Goal: Find specific page/section: Find specific page/section

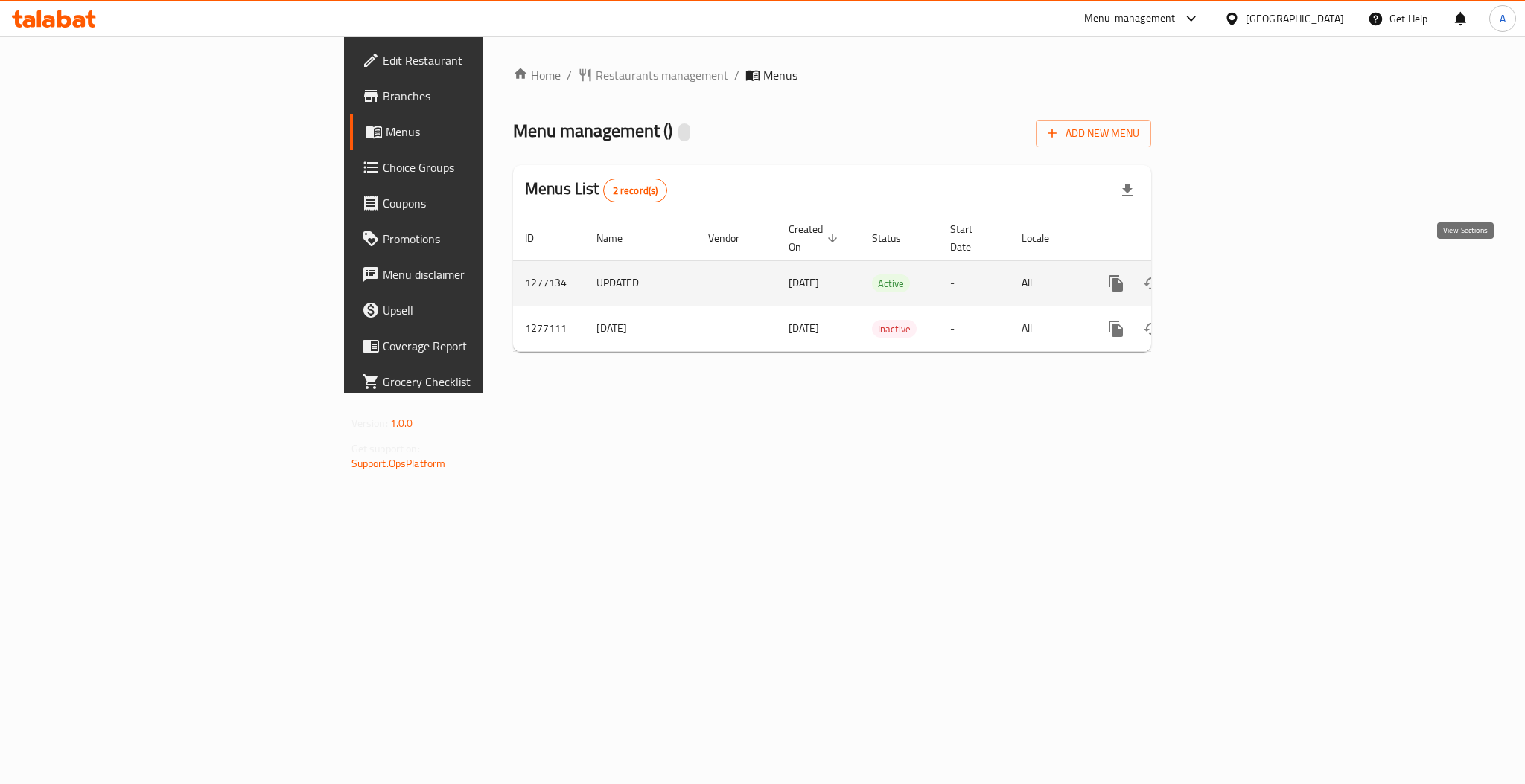
click at [1230, 277] on icon "enhanced table" at bounding box center [1223, 284] width 13 height 13
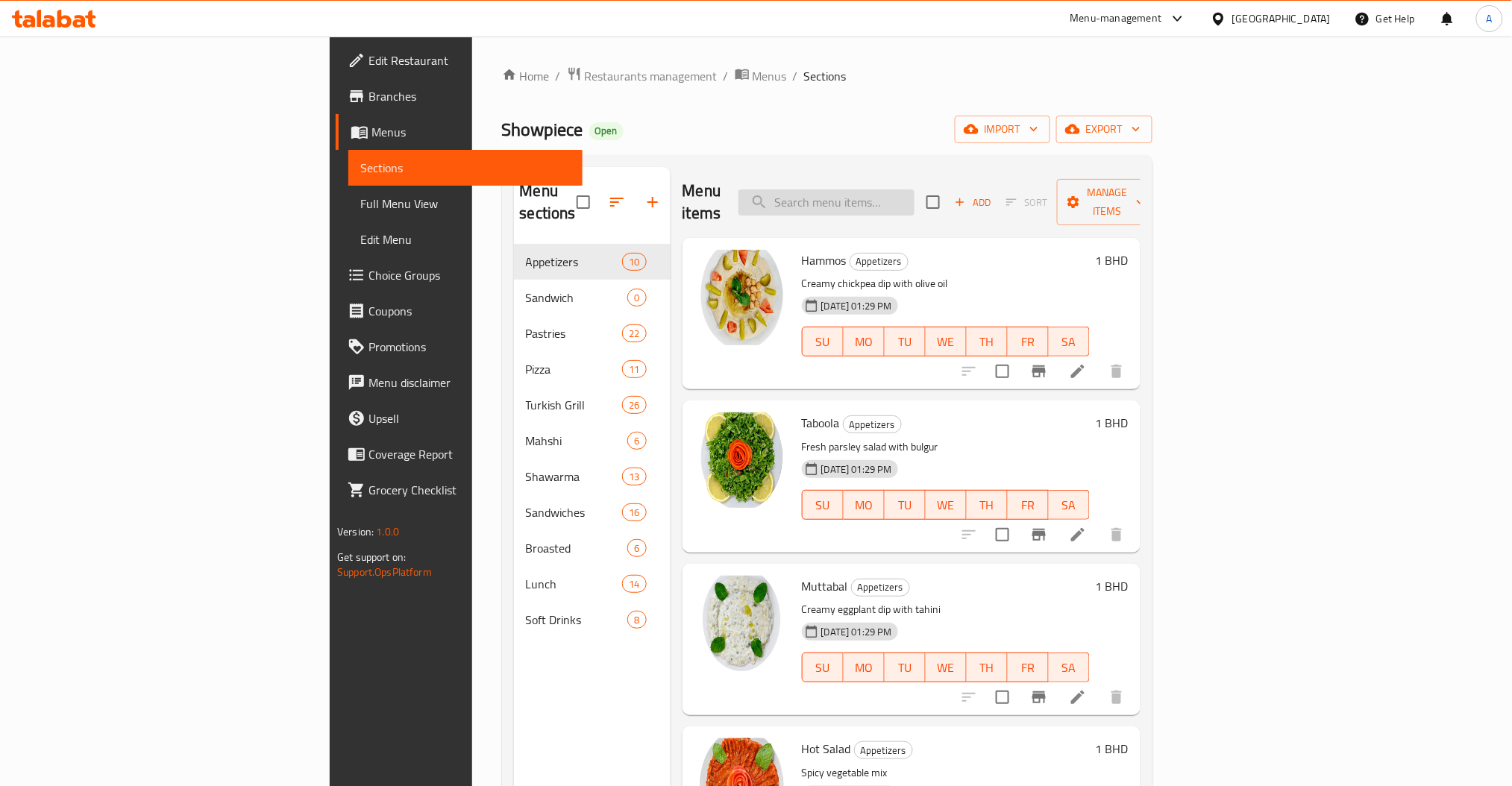
click at [914, 190] on input "search" at bounding box center [827, 202] width 176 height 26
click at [699, 107] on div "Home / Restaurants management / Menus / Sections Showpiece Open import export M…" at bounding box center [828, 516] width 651 height 899
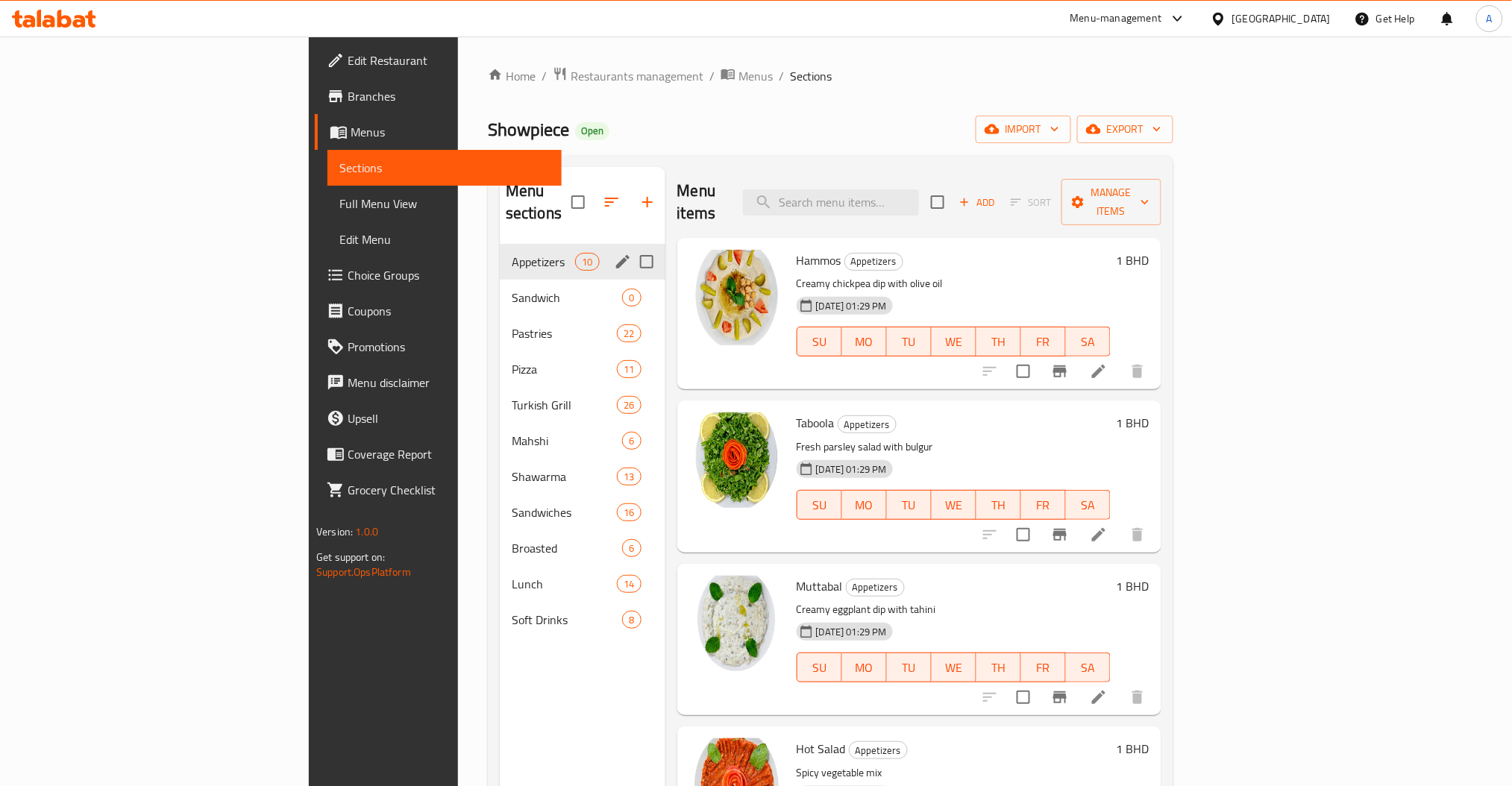
click at [500, 249] on div "Appetizers 10" at bounding box center [582, 262] width 165 height 36
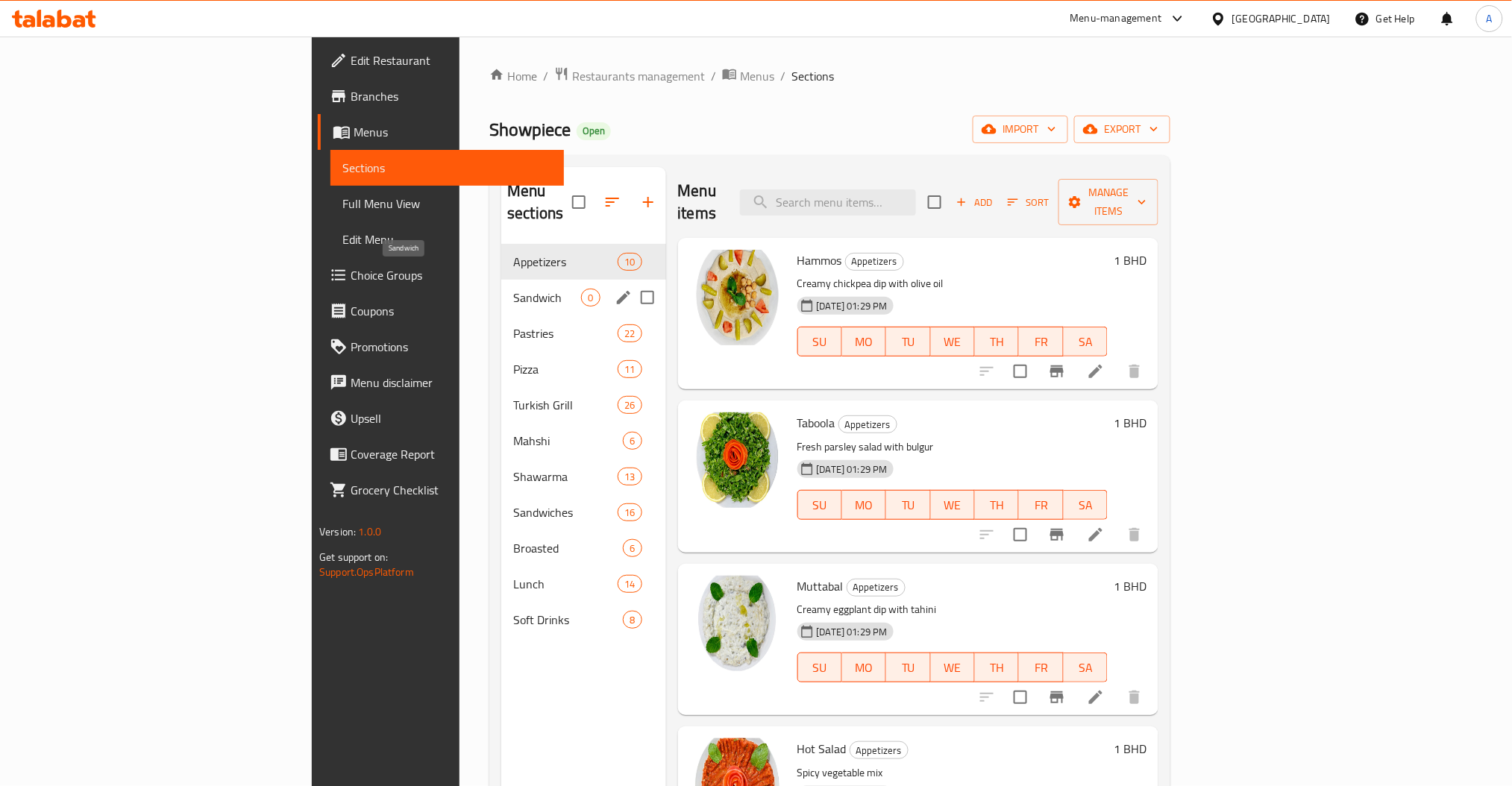
click at [513, 289] on span "Sandwich" at bounding box center [547, 297] width 68 height 18
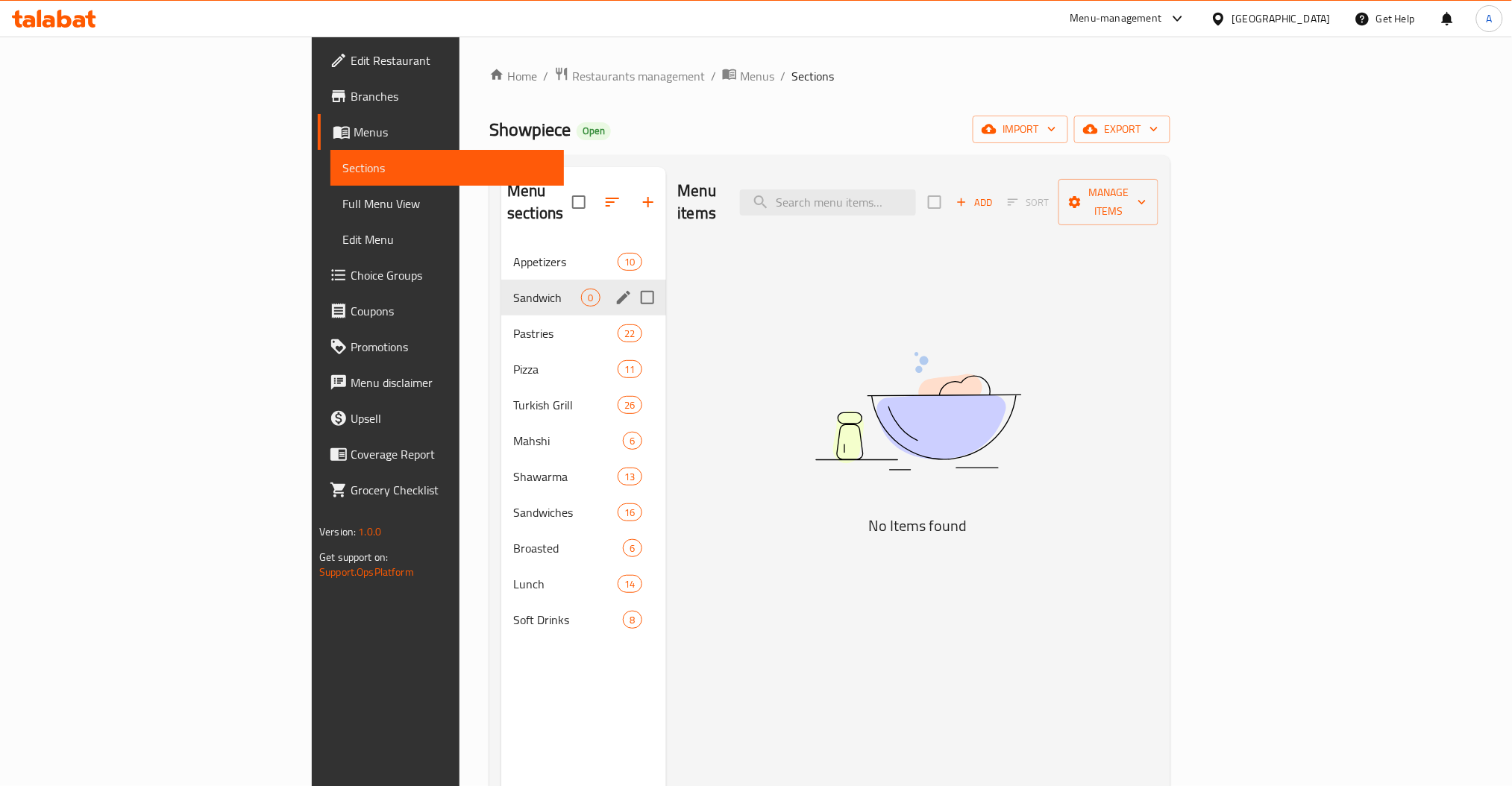
click at [513, 325] on span "Pastries" at bounding box center [565, 333] width 105 height 18
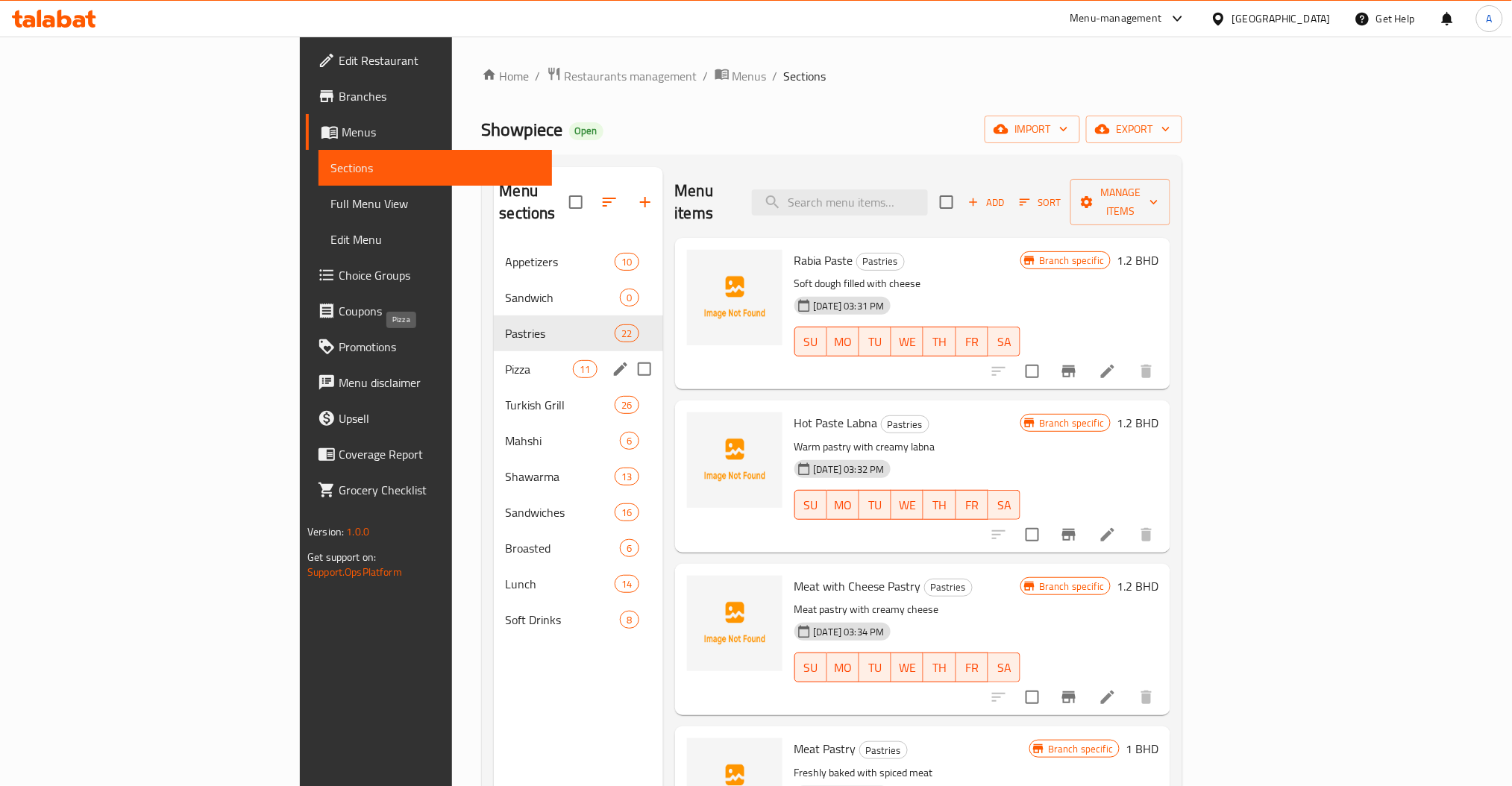
click at [506, 361] on span "Pizza" at bounding box center [539, 369] width 68 height 18
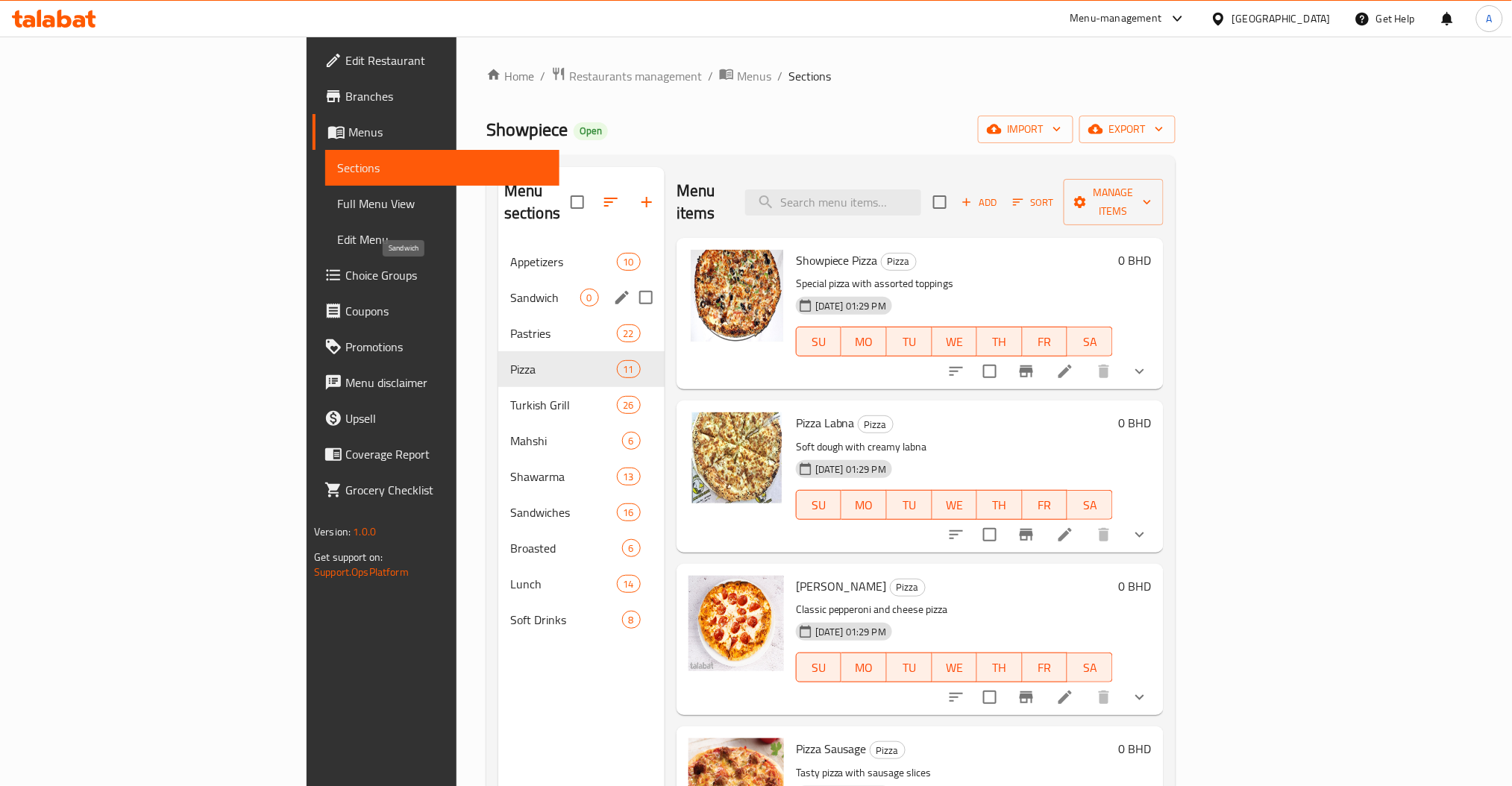
click at [510, 253] on span "Appetizers" at bounding box center [563, 262] width 107 height 18
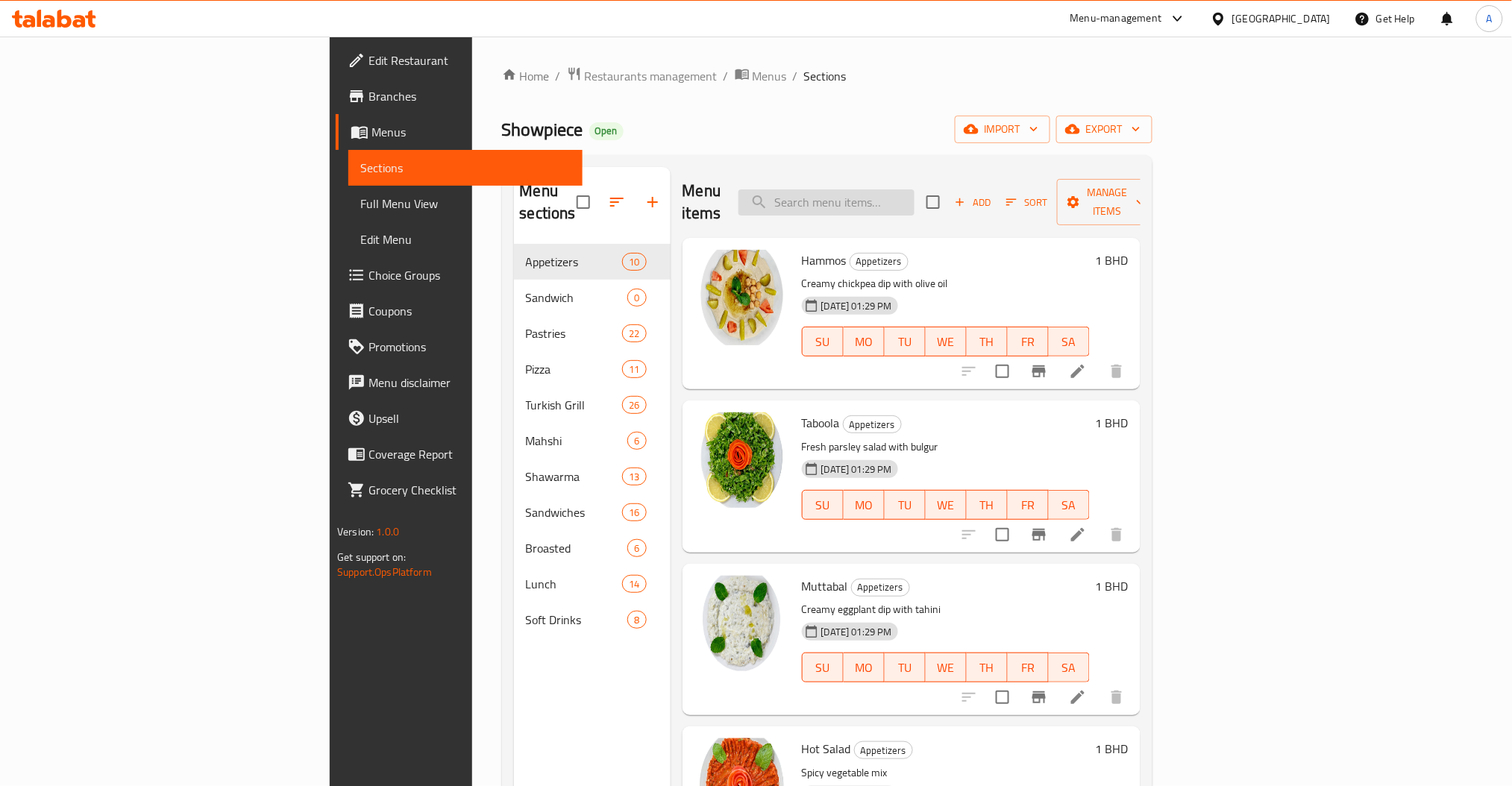
click at [914, 190] on input "search" at bounding box center [827, 202] width 176 height 26
paste input "d"
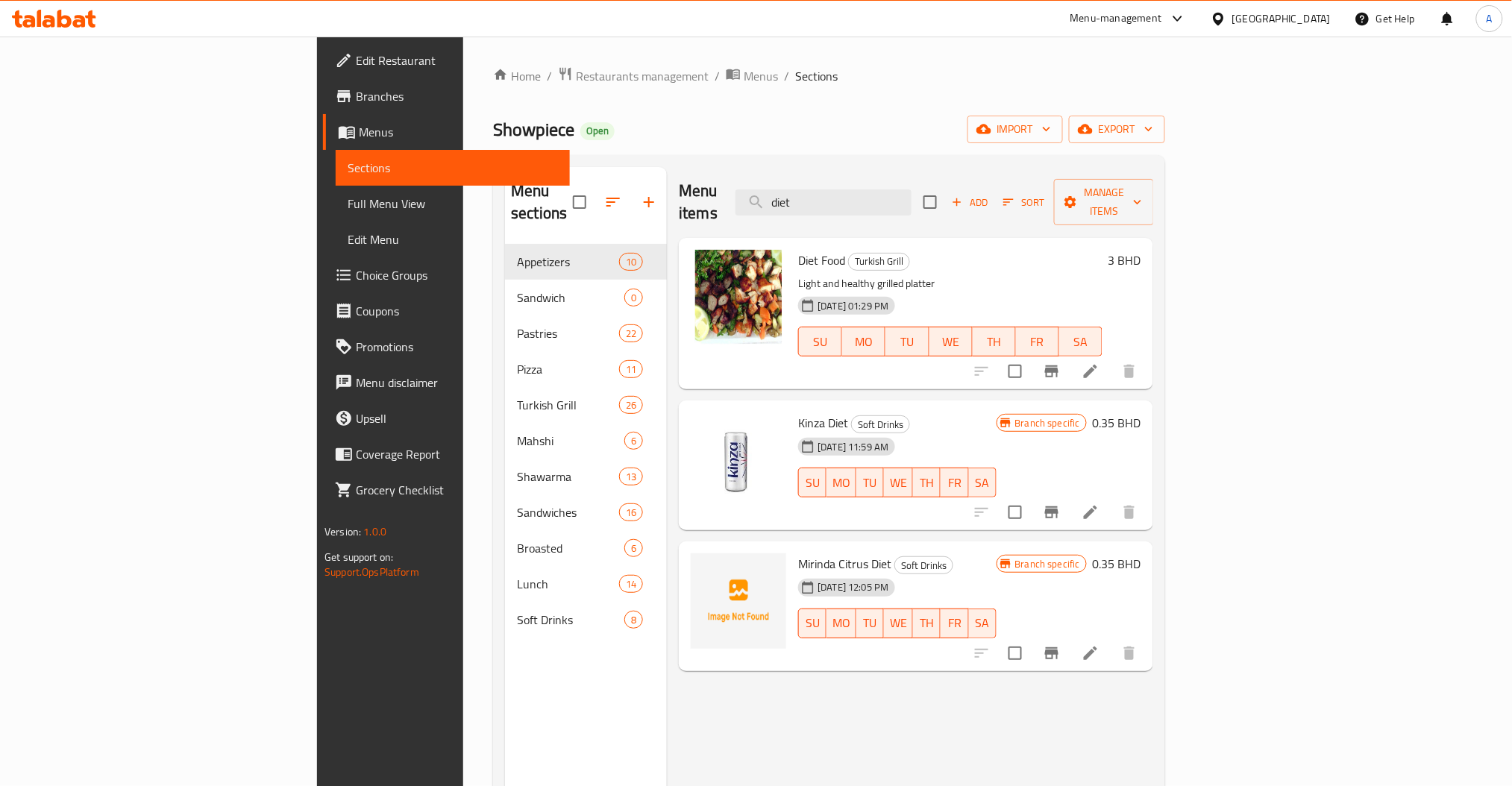
type input "diet"
click at [798, 249] on span "Diet Food" at bounding box center [822, 260] width 47 height 23
copy h6 "Diet Food"
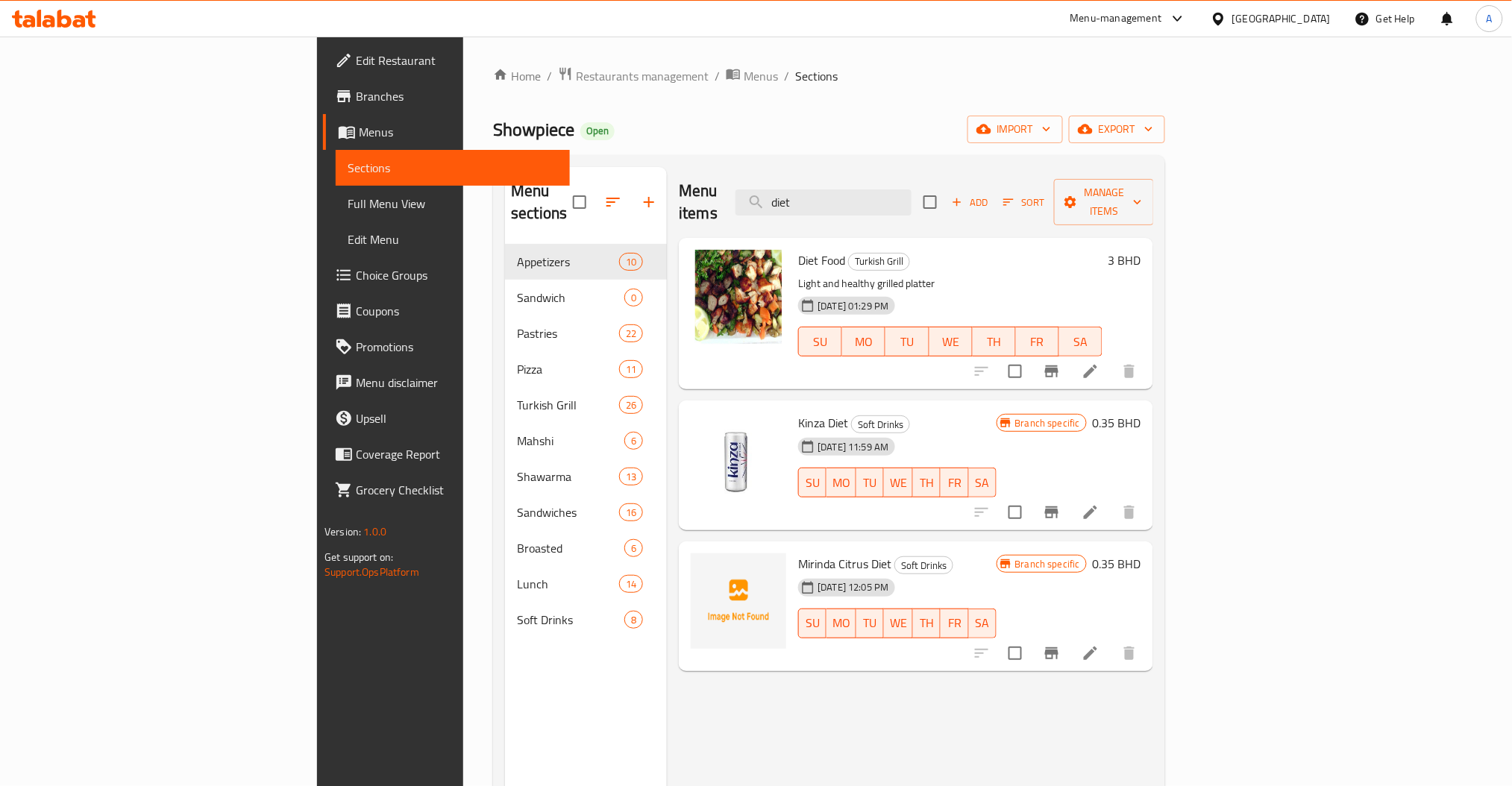
click at [781, 201] on div "Menu items diet Add Sort Manage items" at bounding box center [916, 202] width 475 height 70
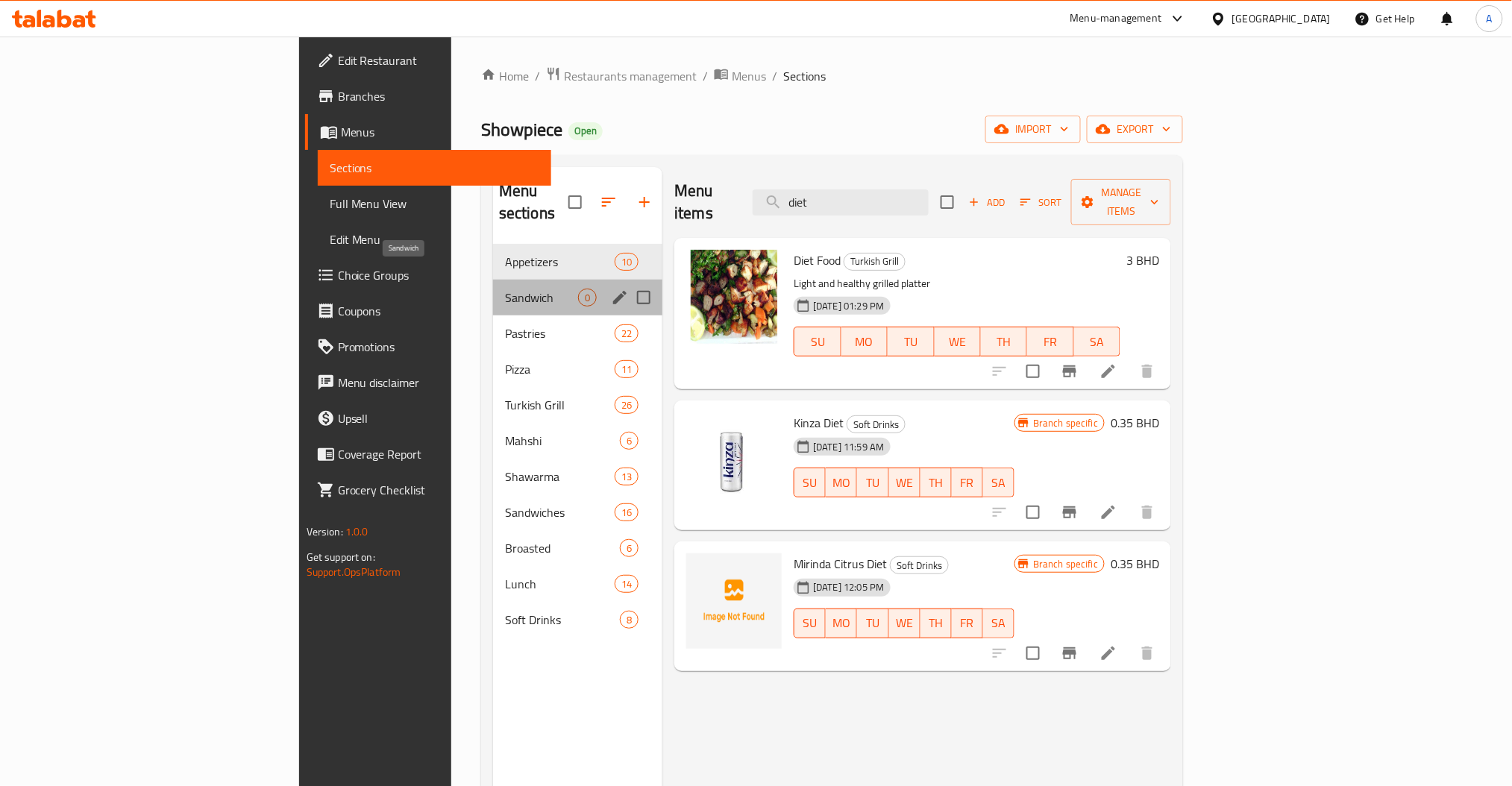
click at [505, 289] on span "Sandwich" at bounding box center [541, 297] width 73 height 18
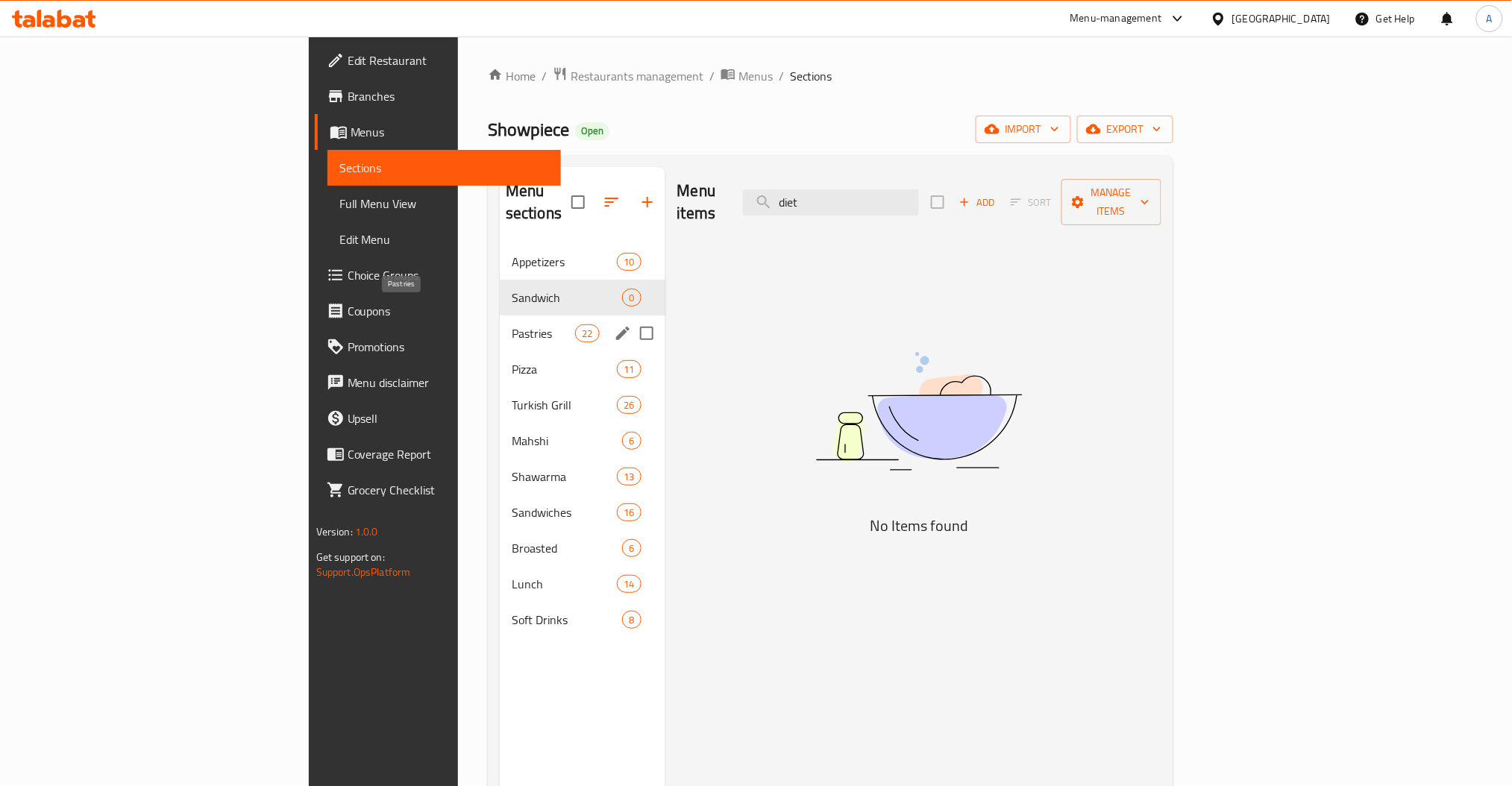
click at [512, 325] on span "Pastries" at bounding box center [543, 333] width 64 height 18
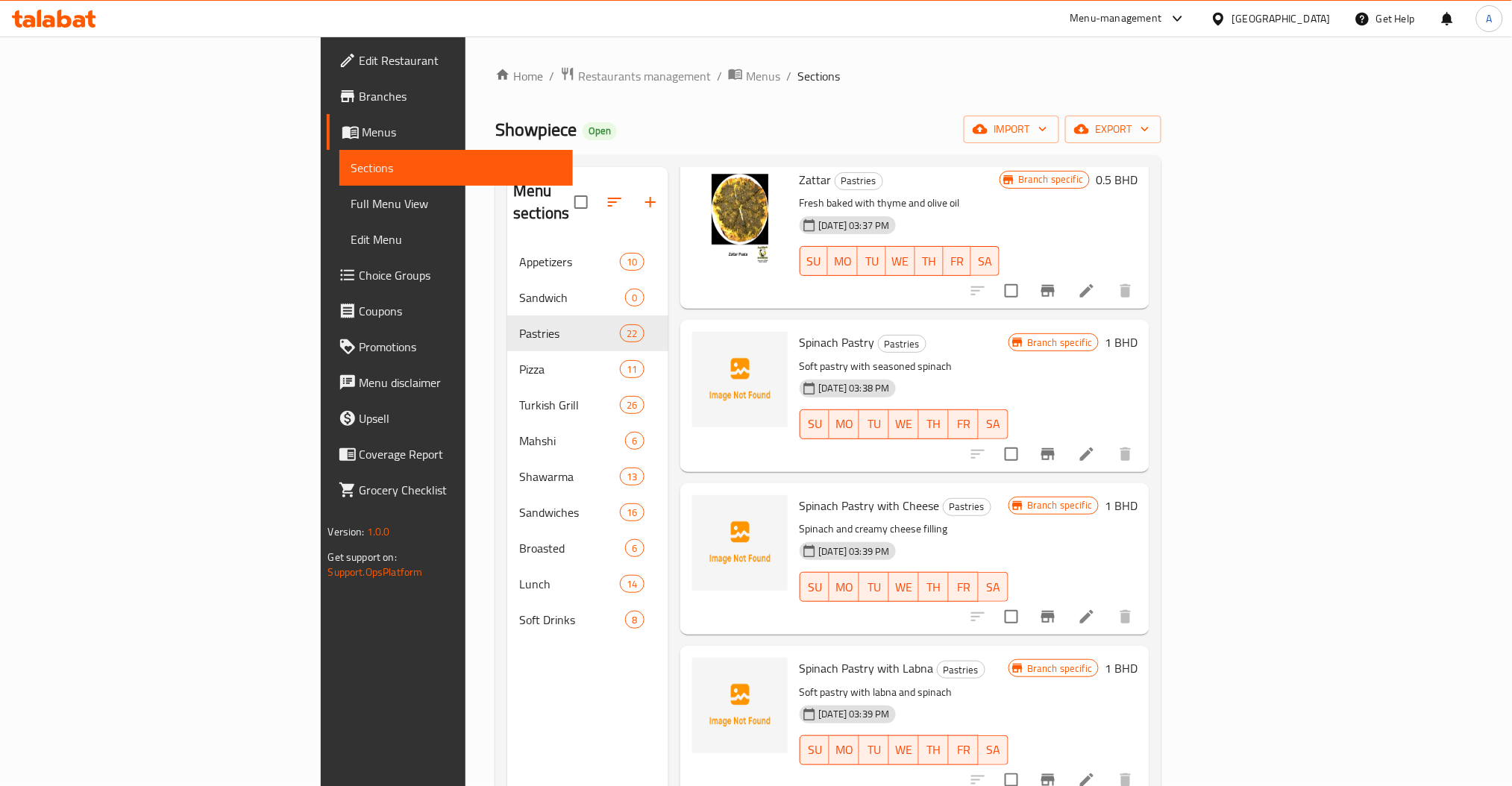
scroll to position [1492, 0]
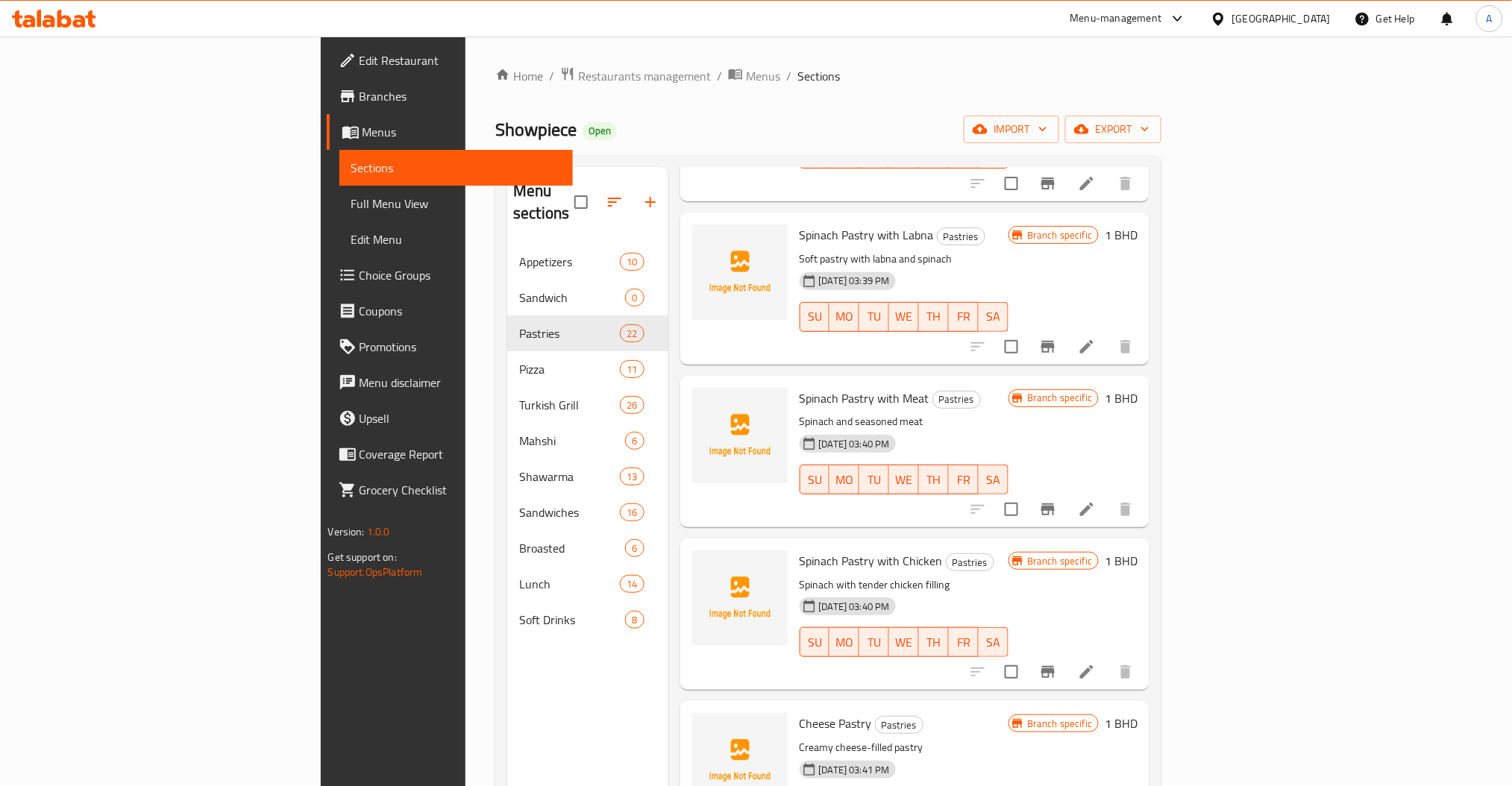
click at [79, 18] on icon at bounding box center [79, 21] width 13 height 13
